Goal: Complete application form: Complete application form

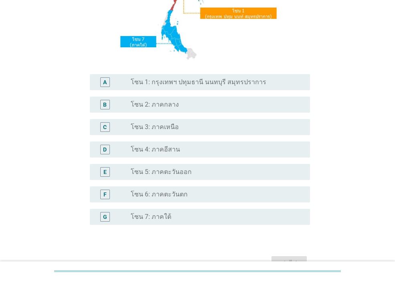
scroll to position [144, 0]
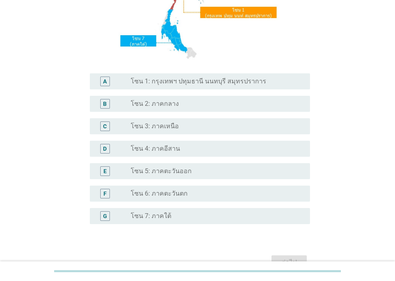
click at [181, 131] on div "radio_button_unchecked โซน 3: ภาคเหนือ" at bounding box center [217, 127] width 173 height 10
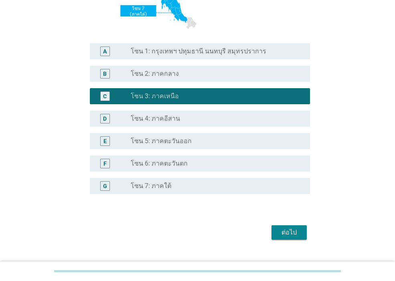
scroll to position [191, 0]
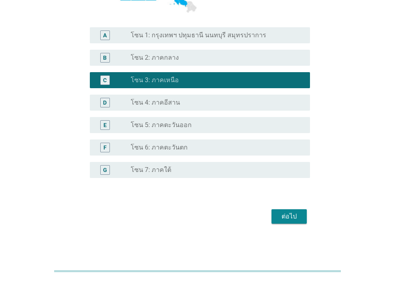
click at [292, 219] on div "ต่อไป" at bounding box center [289, 217] width 22 height 10
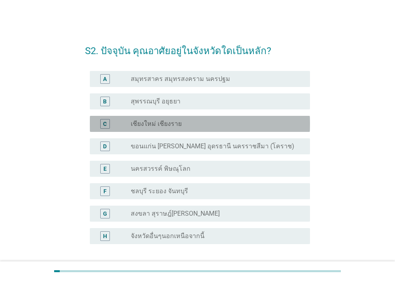
click at [149, 126] on label "เชียงใหม่ เชียงราย" at bounding box center [156, 124] width 51 height 8
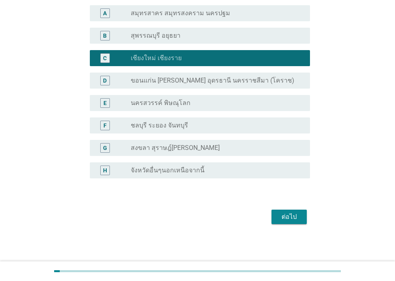
scroll to position [66, 0]
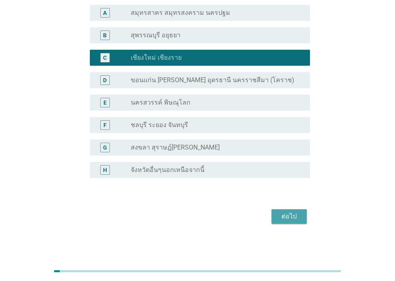
click at [293, 218] on div "ต่อไป" at bounding box center [289, 217] width 22 height 10
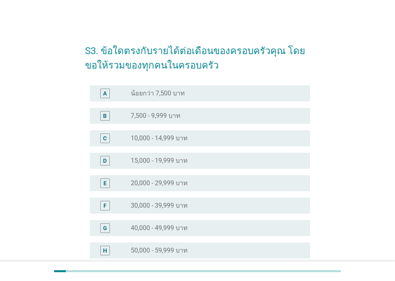
click at [178, 235] on div "G radio_button_unchecked 40,000 - 49,999 บาท" at bounding box center [200, 228] width 220 height 16
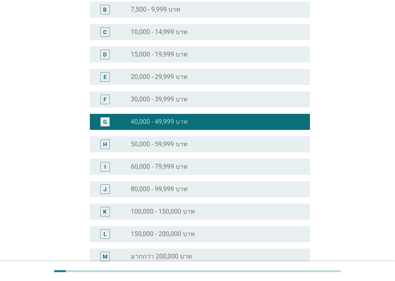
scroll to position [193, 0]
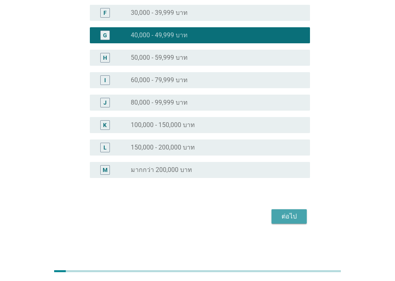
click at [288, 215] on div "ต่อไป" at bounding box center [289, 217] width 22 height 10
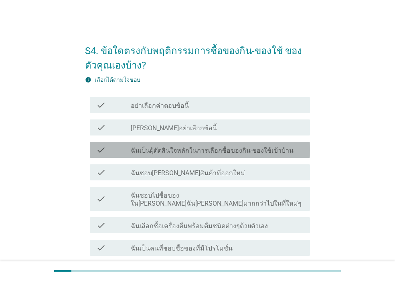
click at [266, 155] on div "check check_box_outline_blank ฉันเป็นผุ้ตัดสินใจหลักในการเลือกซื้อของกิน-ของใช้…" at bounding box center [200, 150] width 220 height 16
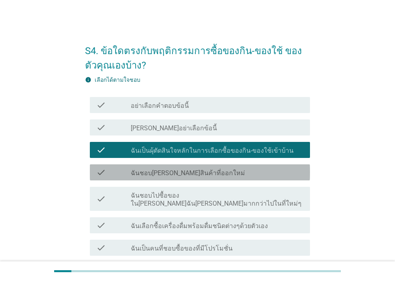
click at [197, 176] on label "ฉันชอบ[PERSON_NAME]สินค้าที่ออกใหม่" at bounding box center [188, 173] width 114 height 8
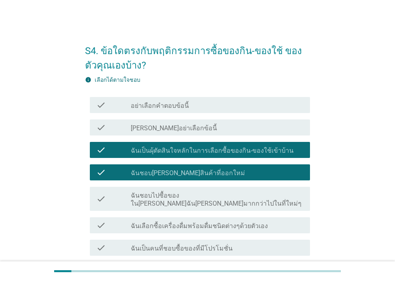
click at [213, 194] on label "ฉันชอบไปซื้อของใน[PERSON_NAME]ฉัน[PERSON_NAME]มากกว่าไปในที่ใหม่ๆ" at bounding box center [217, 200] width 173 height 16
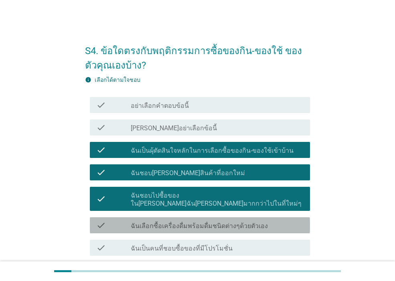
click at [187, 222] on label "ฉันเลือกซื้อเครื่องดื่มพร้อมดื่มชนิดต่างๆด้วยตัวเอง" at bounding box center [199, 226] width 137 height 8
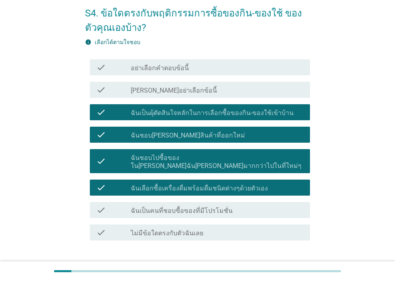
scroll to position [48, 0]
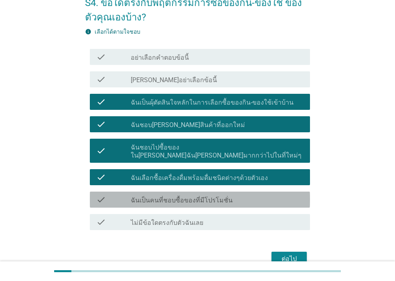
click at [232, 195] on div "check_box_outline_blank ฉันเป็นคนที่ชอบซื้อของที่มีโปรโมชั่น" at bounding box center [217, 200] width 173 height 10
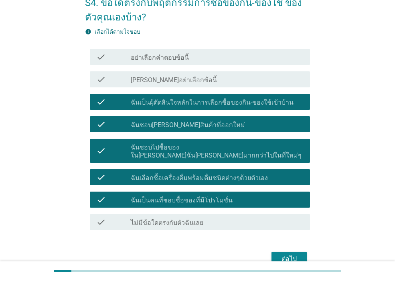
click at [295, 254] on div "ต่อไป" at bounding box center [289, 259] width 22 height 10
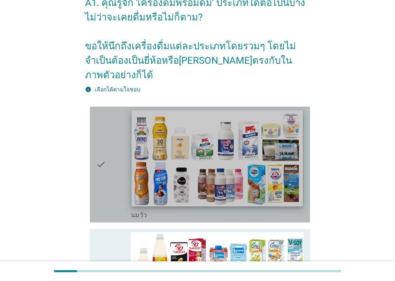
click at [136, 191] on img at bounding box center [217, 158] width 171 height 96
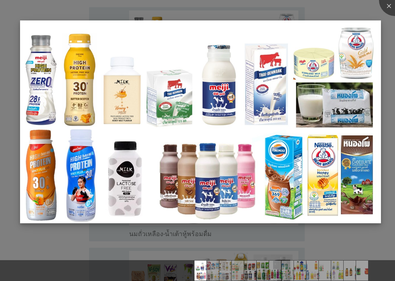
scroll to position [193, 0]
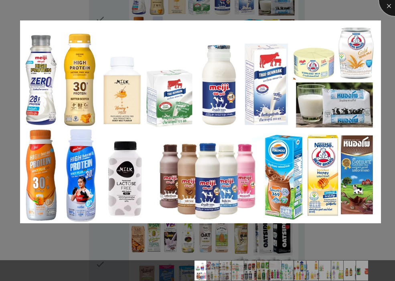
click at [388, 7] on div at bounding box center [395, 0] width 32 height 32
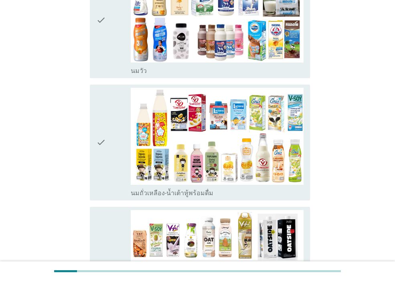
click at [105, 181] on icon "check" at bounding box center [101, 143] width 10 height 110
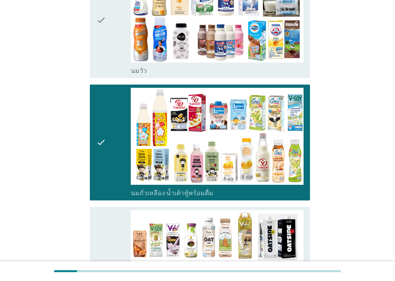
click at [102, 65] on icon "check" at bounding box center [101, 20] width 10 height 110
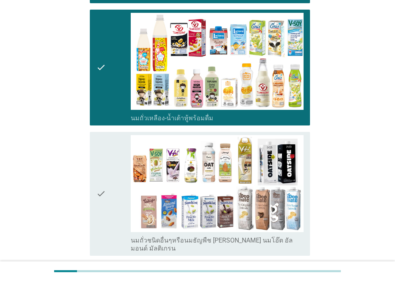
scroll to position [385, 0]
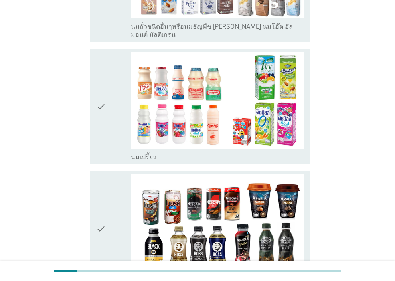
click at [112, 136] on div "check" at bounding box center [113, 107] width 35 height 110
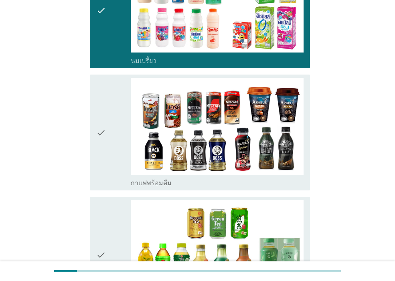
click at [110, 170] on div "check" at bounding box center [113, 133] width 35 height 110
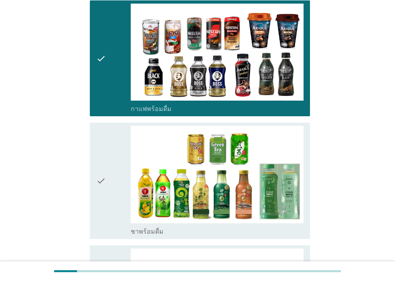
scroll to position [674, 0]
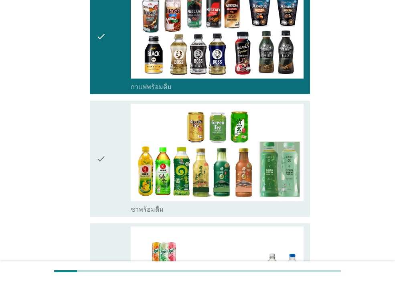
click at [102, 187] on icon "check" at bounding box center [101, 159] width 10 height 110
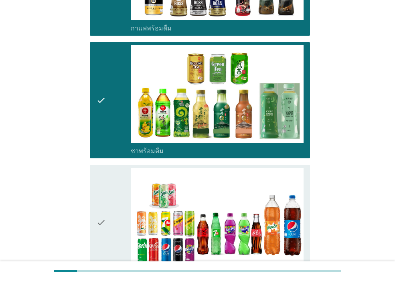
scroll to position [819, 0]
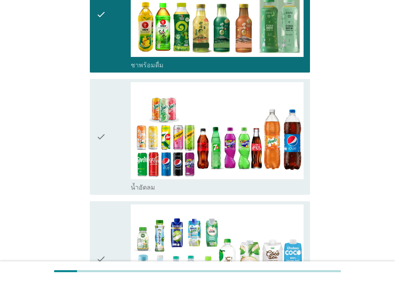
click at [106, 171] on icon "check" at bounding box center [101, 137] width 10 height 110
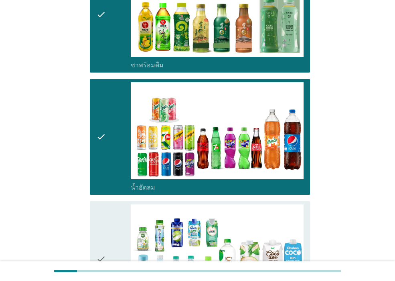
scroll to position [867, 0]
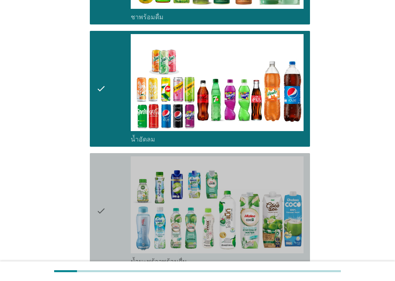
click at [108, 219] on div "check" at bounding box center [113, 212] width 35 height 110
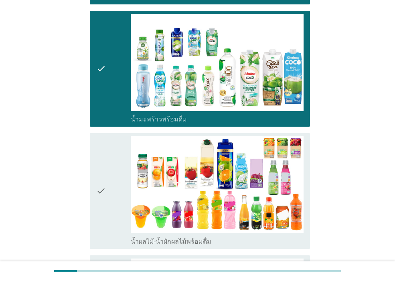
scroll to position [1011, 0]
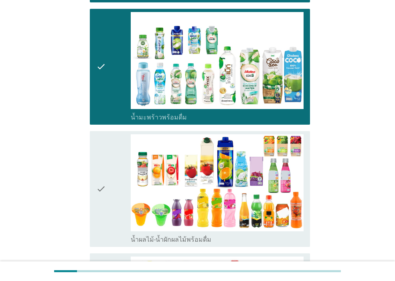
click at [110, 215] on div "check" at bounding box center [113, 189] width 35 height 110
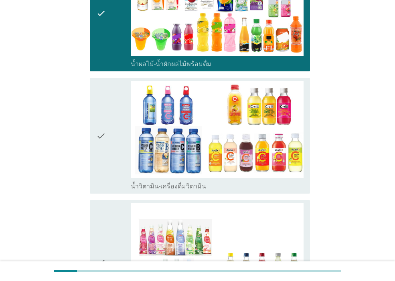
scroll to position [1204, 0]
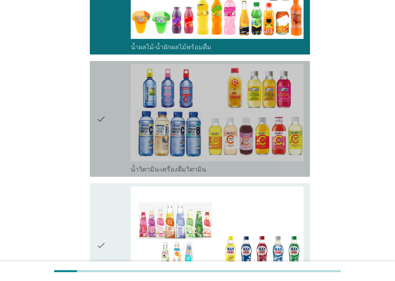
click at [106, 151] on icon "check" at bounding box center [101, 119] width 10 height 110
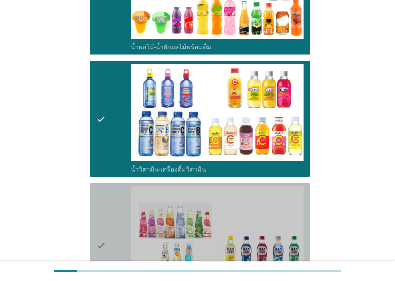
click at [102, 233] on icon "check" at bounding box center [101, 246] width 10 height 118
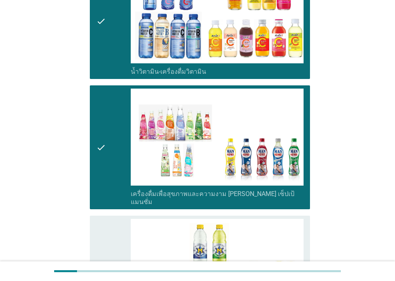
scroll to position [1348, 0]
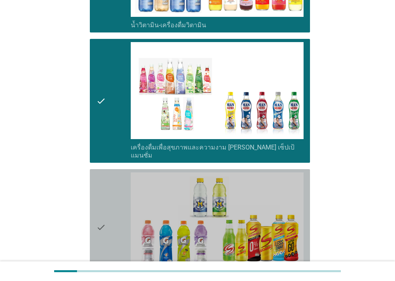
click at [103, 221] on icon "check" at bounding box center [101, 228] width 10 height 110
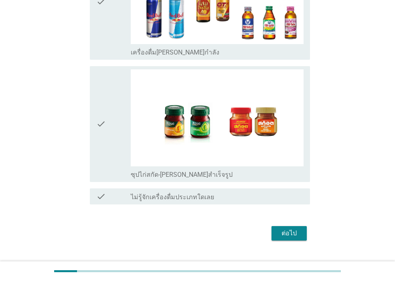
scroll to position [1697, 0]
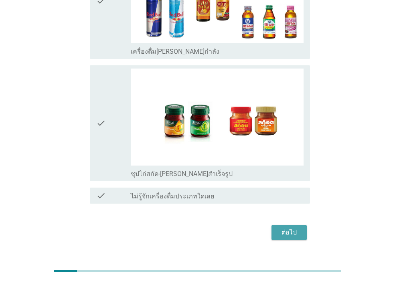
click at [292, 228] on div "ต่อไป" at bounding box center [289, 233] width 22 height 10
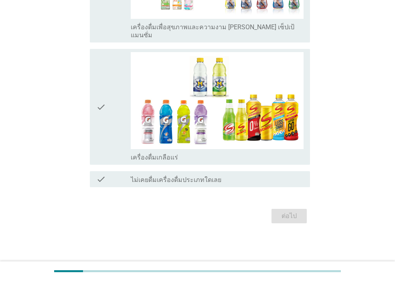
scroll to position [0, 0]
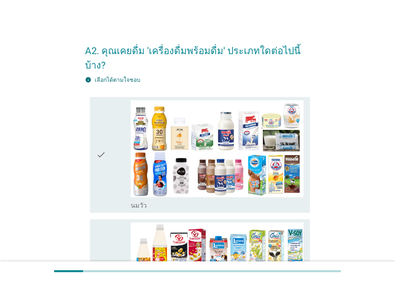
click at [85, 191] on div "check check_box_outline_blank [PERSON_NAME]" at bounding box center [197, 155] width 225 height 122
click at [107, 190] on div "check" at bounding box center [113, 155] width 35 height 110
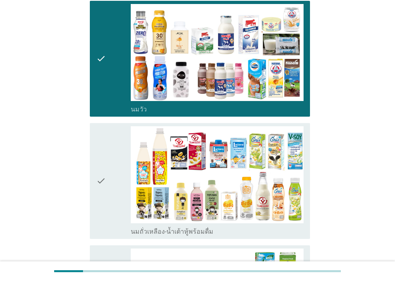
click at [108, 190] on div "check" at bounding box center [113, 181] width 35 height 110
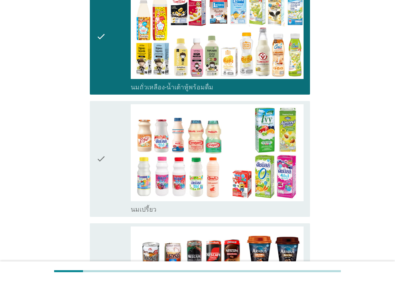
click at [109, 193] on div "check" at bounding box center [113, 159] width 35 height 110
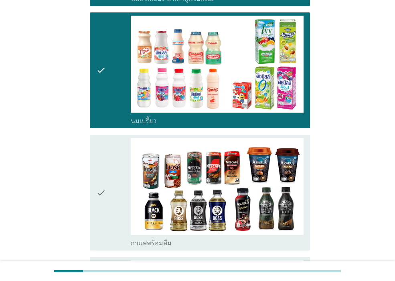
scroll to position [385, 0]
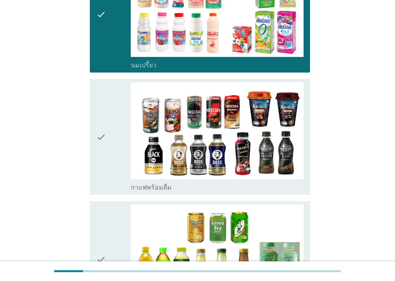
click at [110, 195] on div "check check_box_outline_blank กาแฟพร้อมดื่ม" at bounding box center [197, 137] width 225 height 122
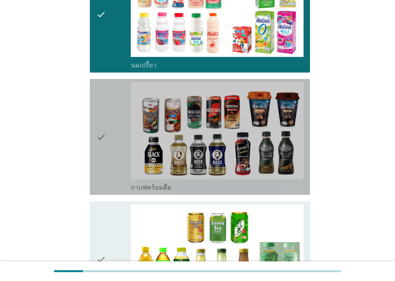
click at [111, 181] on div "check" at bounding box center [113, 137] width 35 height 110
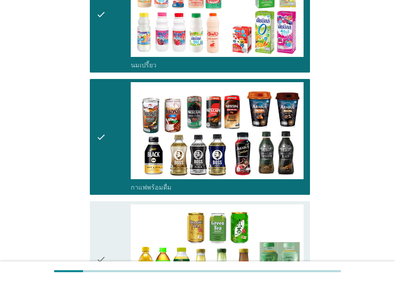
click at [122, 263] on div at bounding box center [197, 272] width 395 height 20
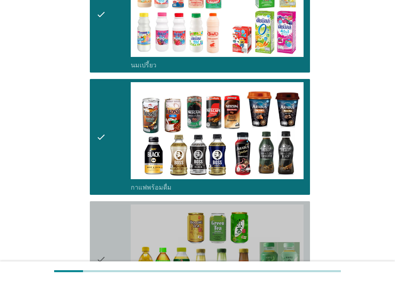
click at [114, 228] on div "check" at bounding box center [113, 260] width 35 height 110
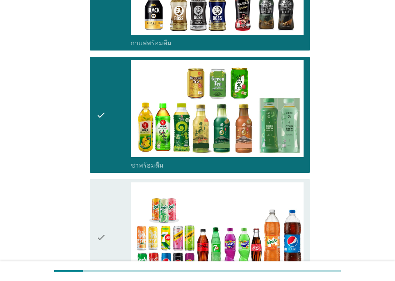
click at [110, 210] on div "check" at bounding box center [113, 238] width 35 height 110
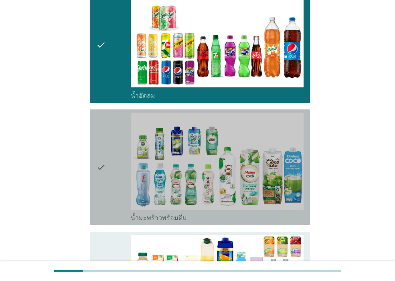
click at [106, 204] on div "check" at bounding box center [113, 168] width 35 height 110
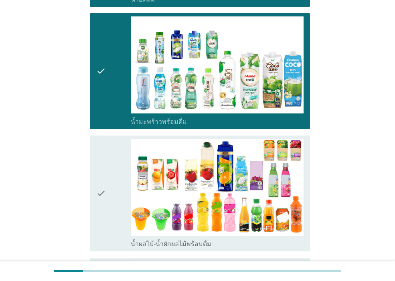
click at [105, 205] on icon "check" at bounding box center [101, 194] width 10 height 110
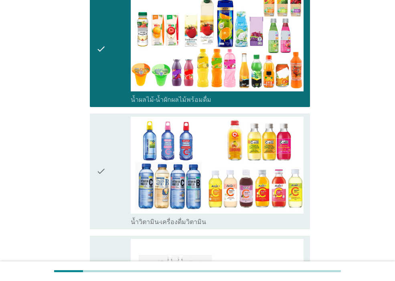
click at [106, 204] on icon "check" at bounding box center [101, 172] width 10 height 110
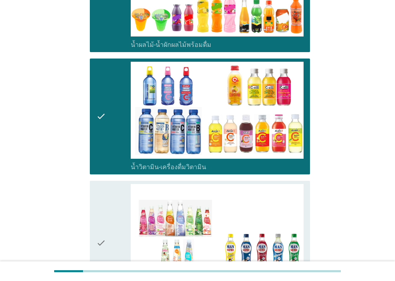
scroll to position [1108, 0]
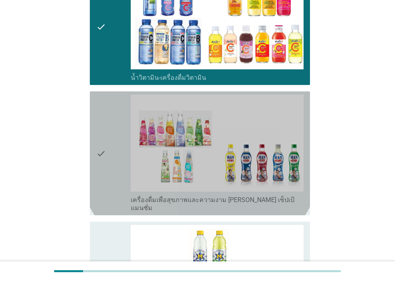
click at [108, 189] on div "check" at bounding box center [113, 154] width 35 height 118
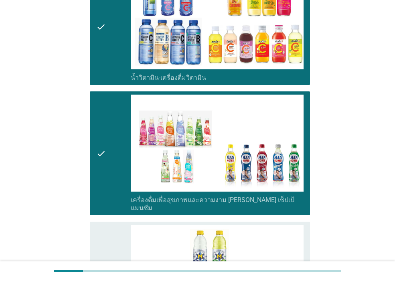
click at [108, 225] on div "check" at bounding box center [113, 280] width 35 height 110
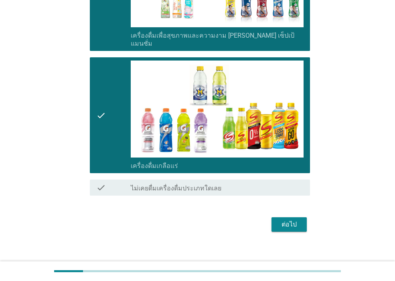
scroll to position [1273, 0]
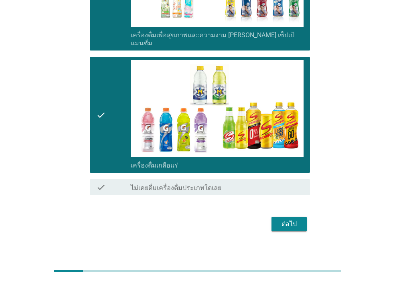
click at [293, 222] on button "ต่อไป" at bounding box center [289, 224] width 35 height 14
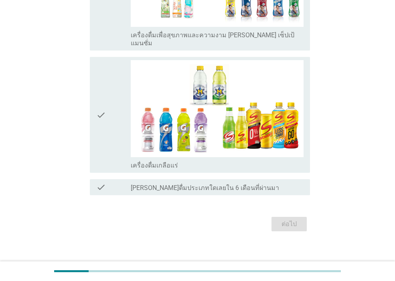
scroll to position [0, 0]
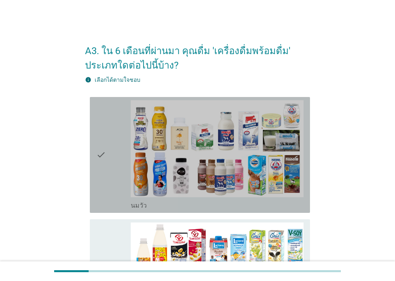
click at [114, 189] on div "check" at bounding box center [113, 155] width 35 height 110
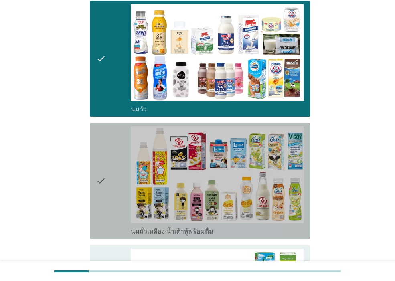
click at [112, 183] on div "check" at bounding box center [113, 181] width 35 height 110
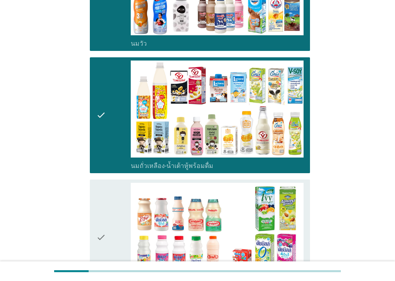
scroll to position [241, 0]
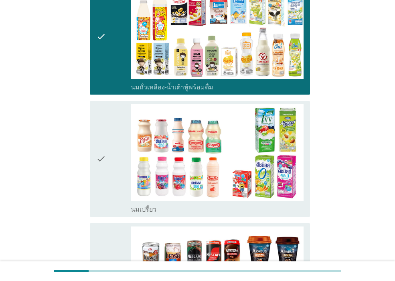
click at [116, 162] on div "check" at bounding box center [113, 159] width 35 height 110
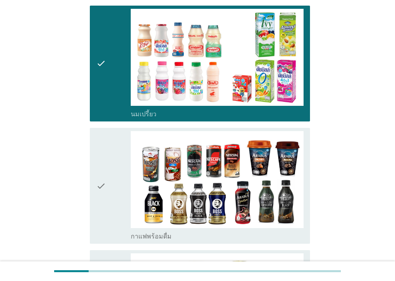
scroll to position [385, 0]
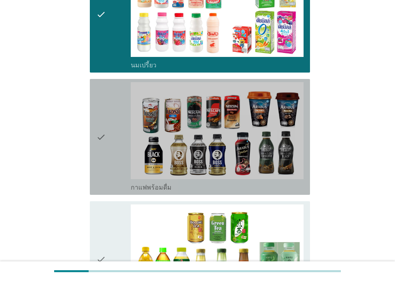
click at [119, 157] on div "check" at bounding box center [113, 137] width 35 height 110
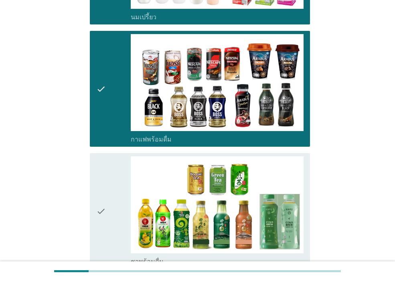
click at [109, 167] on div "check" at bounding box center [113, 212] width 35 height 110
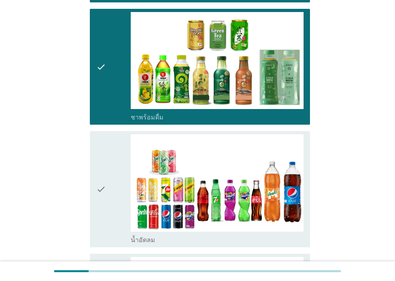
click at [108, 168] on div "check" at bounding box center [113, 189] width 35 height 110
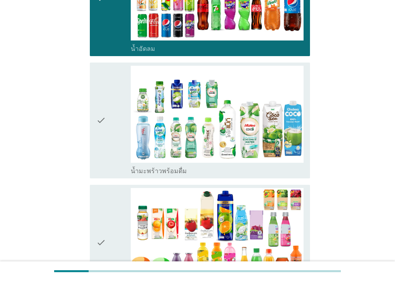
scroll to position [770, 0]
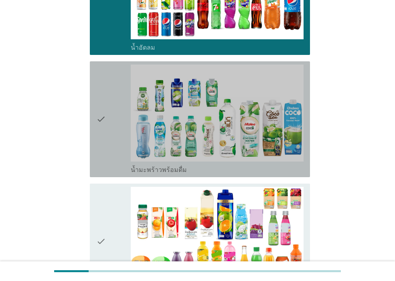
click at [113, 163] on div "check" at bounding box center [113, 120] width 35 height 110
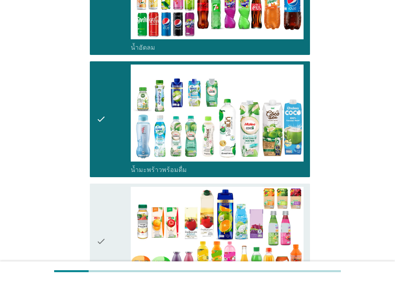
click at [116, 227] on div "check" at bounding box center [113, 242] width 35 height 110
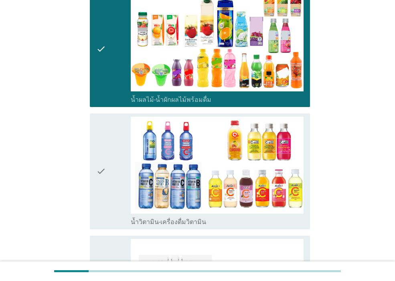
click at [115, 194] on div "check" at bounding box center [113, 172] width 35 height 110
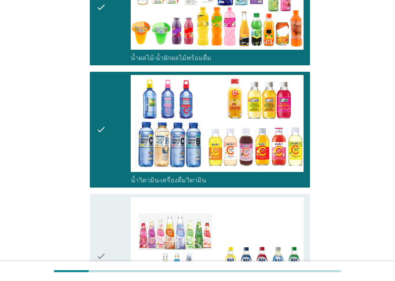
scroll to position [1059, 0]
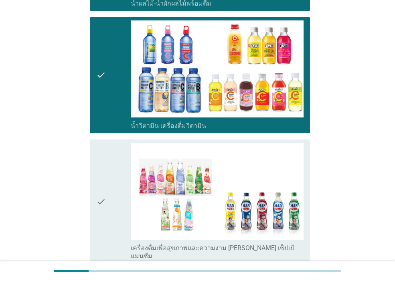
click at [117, 192] on div "check" at bounding box center [113, 202] width 35 height 118
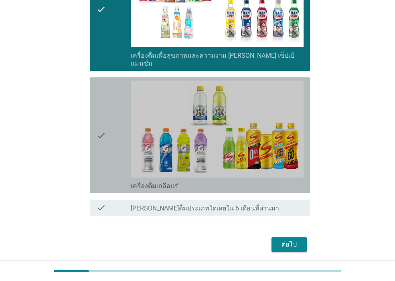
click at [115, 160] on div "check" at bounding box center [113, 136] width 35 height 110
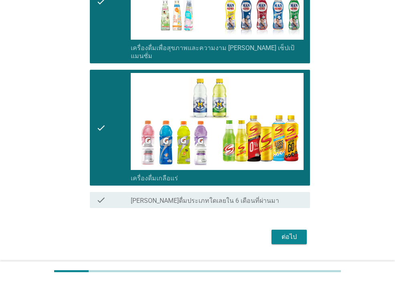
scroll to position [1273, 0]
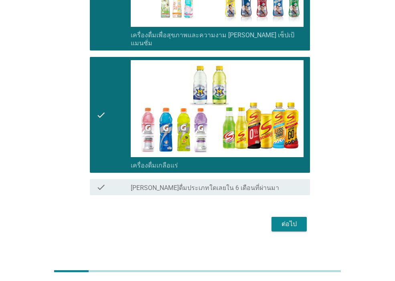
click at [275, 217] on button "ต่อไป" at bounding box center [289, 224] width 35 height 14
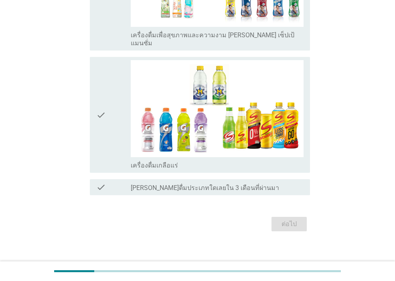
scroll to position [0, 0]
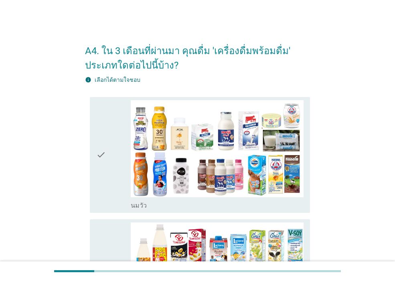
click at [104, 191] on icon "check" at bounding box center [101, 155] width 10 height 110
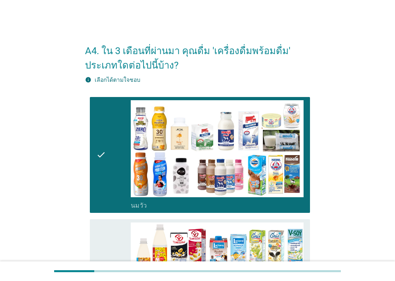
click at [106, 225] on div "check" at bounding box center [113, 278] width 35 height 110
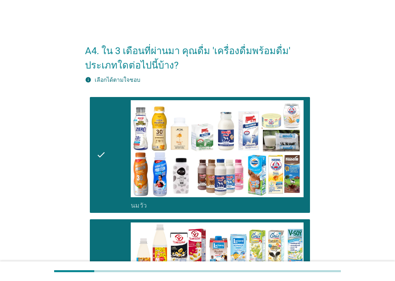
scroll to position [193, 0]
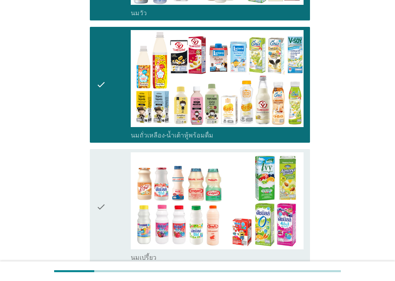
click at [112, 192] on div "check" at bounding box center [113, 207] width 35 height 110
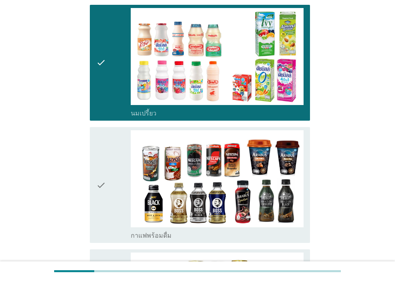
click at [112, 187] on div "check" at bounding box center [113, 185] width 35 height 110
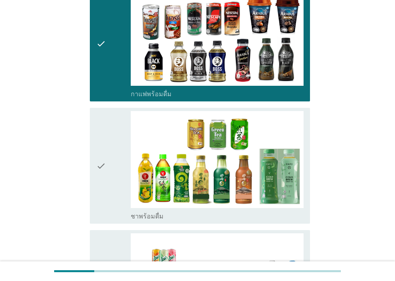
scroll to position [578, 0]
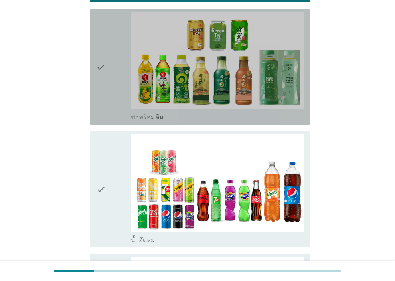
click at [103, 57] on icon "check" at bounding box center [101, 67] width 10 height 110
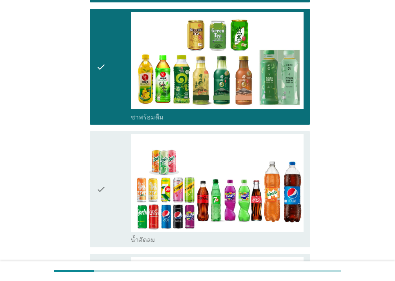
click at [103, 152] on icon "check" at bounding box center [101, 189] width 10 height 110
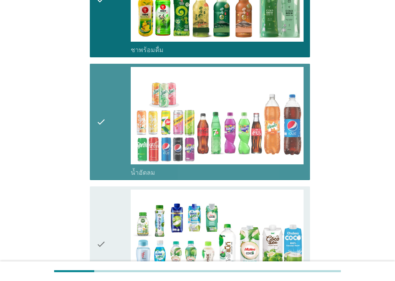
scroll to position [722, 0]
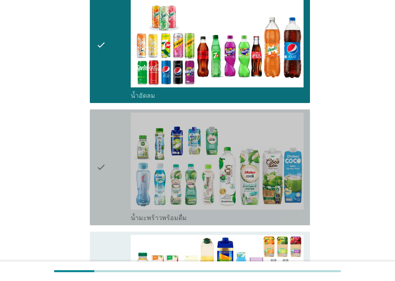
click at [107, 150] on div "check" at bounding box center [113, 168] width 35 height 110
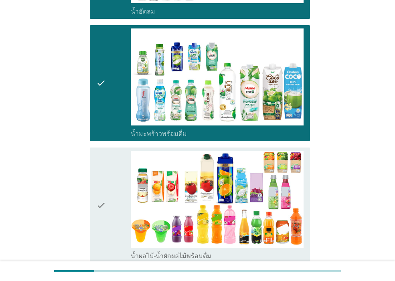
scroll to position [867, 0]
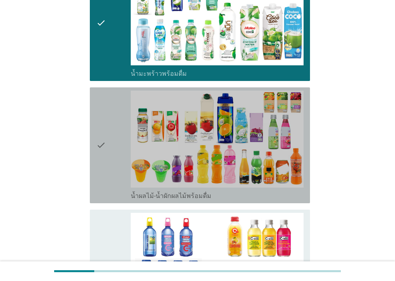
click at [106, 155] on div "check" at bounding box center [113, 146] width 35 height 110
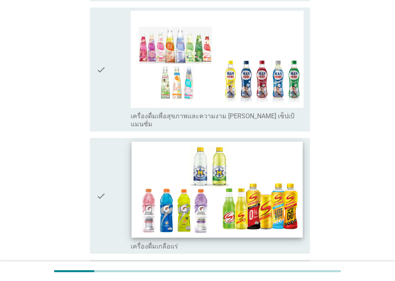
scroll to position [1252, 0]
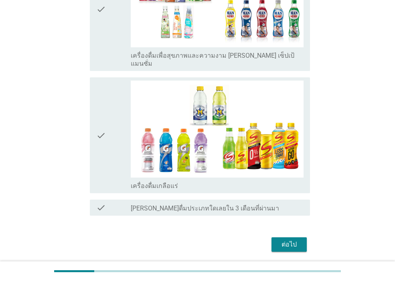
click at [122, 167] on div "check" at bounding box center [113, 136] width 35 height 110
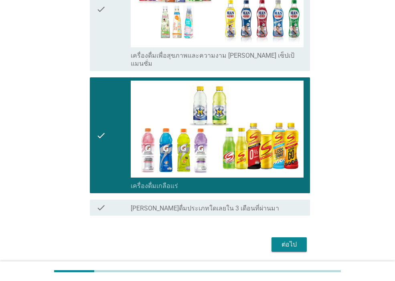
click at [279, 242] on button "ต่อไป" at bounding box center [289, 245] width 35 height 14
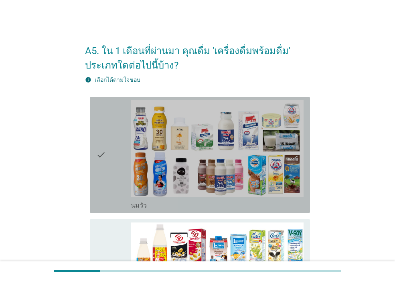
click at [115, 165] on div "check" at bounding box center [113, 155] width 35 height 110
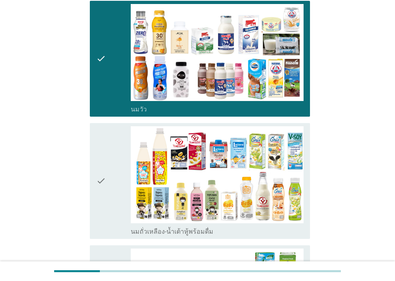
click at [112, 163] on div "check" at bounding box center [113, 181] width 35 height 110
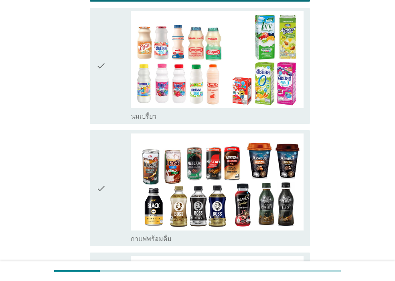
scroll to position [337, 0]
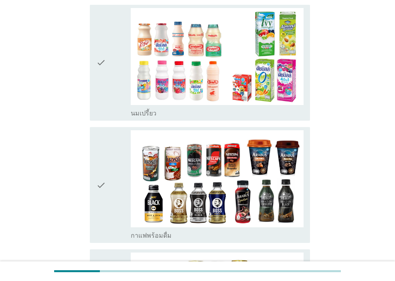
click at [102, 98] on icon "check" at bounding box center [101, 63] width 10 height 110
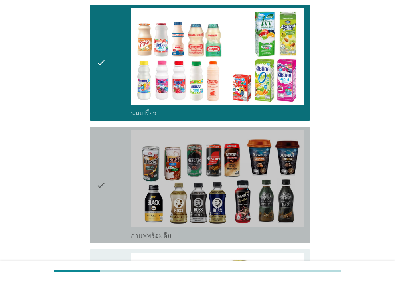
click at [104, 151] on icon "check" at bounding box center [101, 185] width 10 height 110
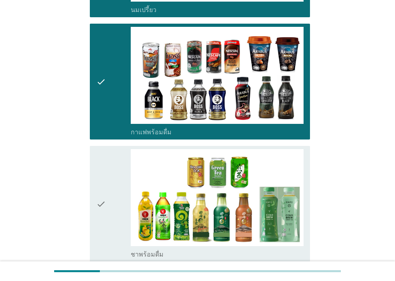
scroll to position [530, 0]
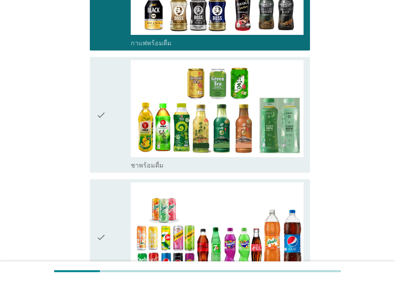
click at [106, 150] on icon "check" at bounding box center [101, 115] width 10 height 110
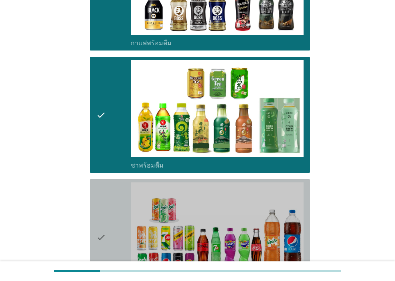
click at [108, 195] on div "check" at bounding box center [113, 238] width 35 height 110
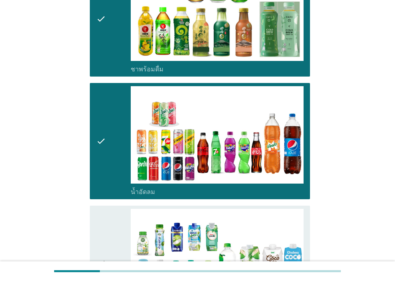
click at [114, 226] on div "check" at bounding box center [113, 264] width 35 height 110
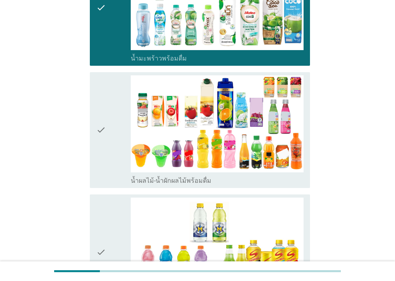
scroll to position [915, 0]
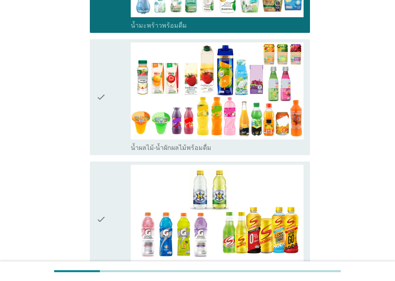
click at [103, 133] on icon "check" at bounding box center [101, 98] width 10 height 110
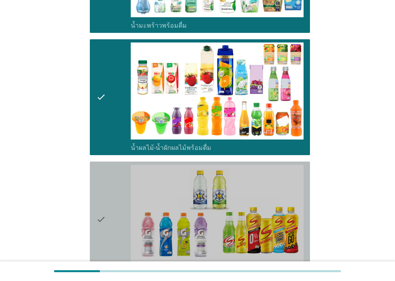
click at [106, 174] on icon "check" at bounding box center [101, 220] width 10 height 110
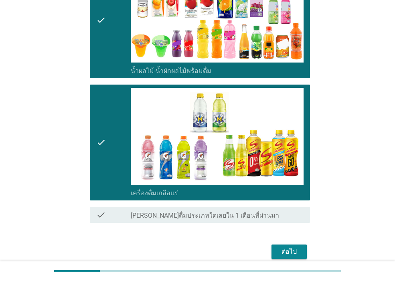
scroll to position [1028, 0]
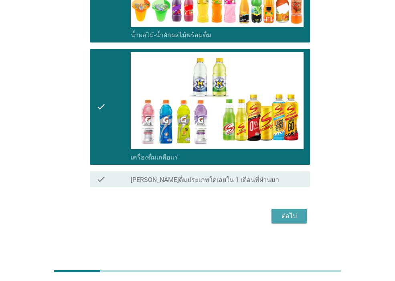
click at [286, 217] on div "ต่อไป" at bounding box center [289, 216] width 22 height 10
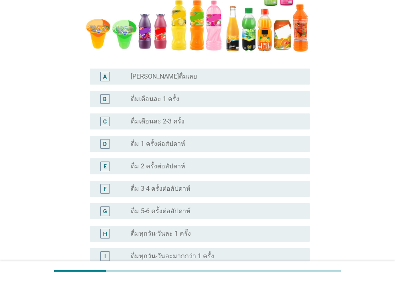
scroll to position [241, 0]
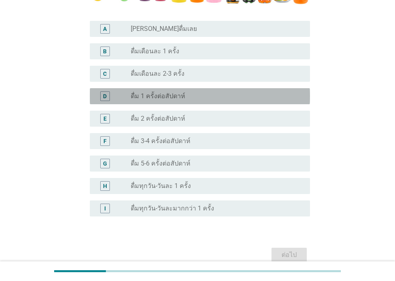
click at [189, 102] on div "D radio_button_unchecked ดื่ม 1 ครั้งต่อสัปดาห์" at bounding box center [200, 96] width 220 height 16
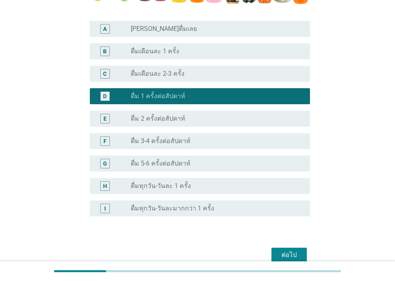
click at [292, 256] on div "ต่อไป" at bounding box center [289, 255] width 22 height 10
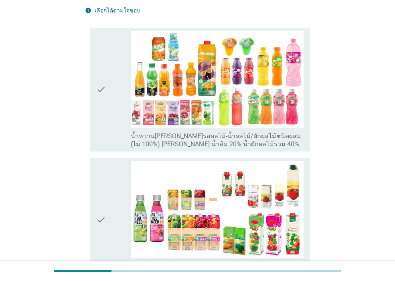
scroll to position [96, 0]
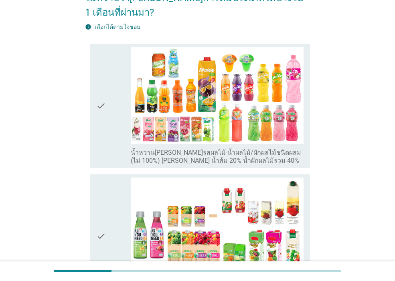
click at [107, 137] on div "check" at bounding box center [113, 106] width 35 height 118
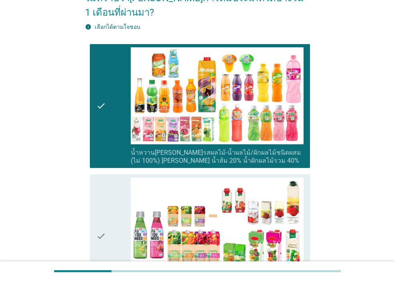
click at [106, 141] on icon "check" at bounding box center [101, 106] width 10 height 118
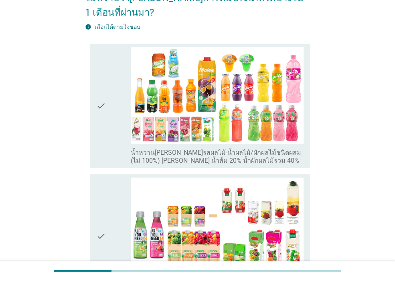
click at [98, 199] on icon "check" at bounding box center [101, 237] width 10 height 118
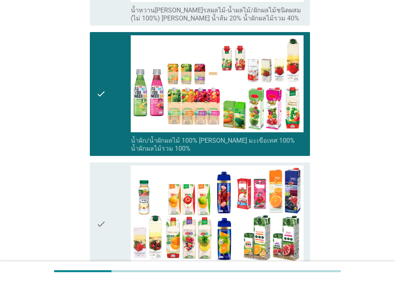
scroll to position [241, 0]
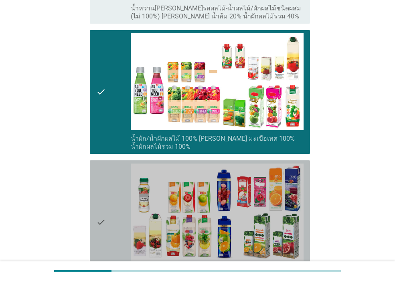
click at [102, 186] on icon "check" at bounding box center [101, 223] width 10 height 118
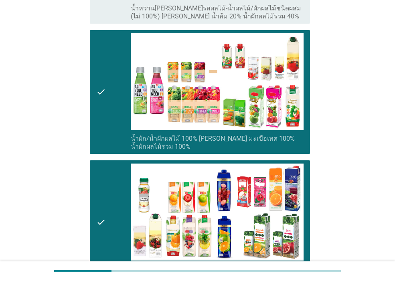
click at [90, 123] on div "check check_box_outline_blank น้ำผัก/น้ำผักผลไม้ 100% [PERSON_NAME] มะเขือเทศ 1…" at bounding box center [200, 92] width 220 height 124
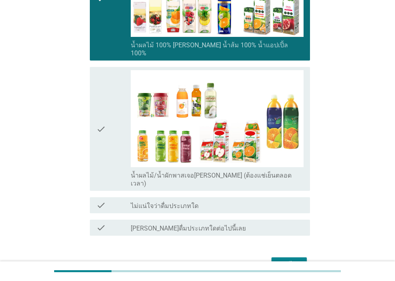
scroll to position [482, 0]
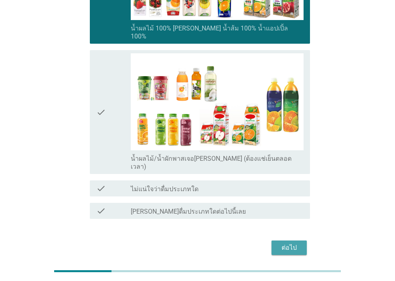
click at [299, 243] on div "ต่อไป" at bounding box center [289, 248] width 22 height 10
